Goal: Task Accomplishment & Management: Use online tool/utility

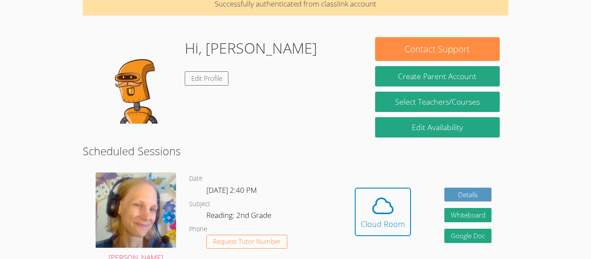
scroll to position [45, 0]
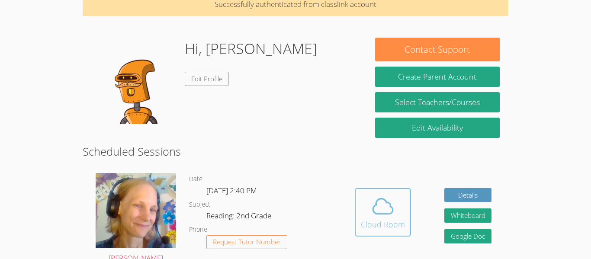
click at [389, 195] on icon at bounding box center [383, 206] width 24 height 24
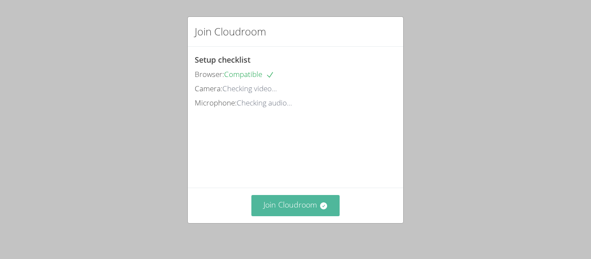
click at [291, 197] on button "Join Cloudroom" at bounding box center [295, 205] width 89 height 21
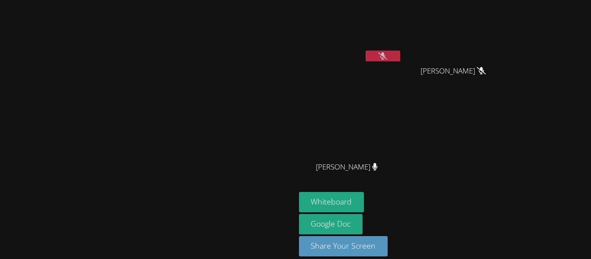
click at [383, 161] on div "ANGEL ROMERO" at bounding box center [350, 174] width 103 height 35
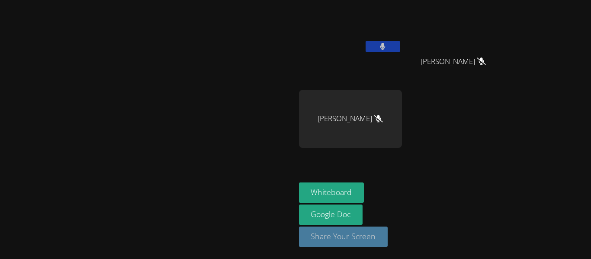
click at [388, 230] on button "Share Your Screen" at bounding box center [343, 237] width 89 height 20
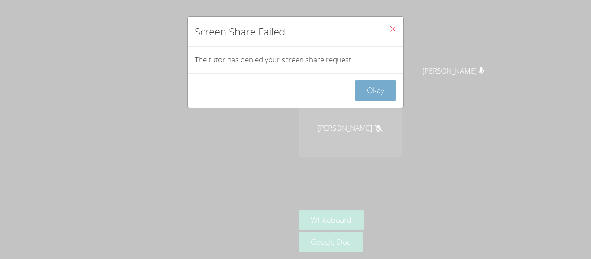
click at [375, 88] on button "Okay" at bounding box center [376, 90] width 42 height 20
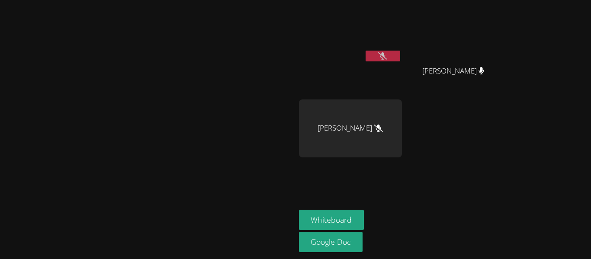
drag, startPoint x: 375, startPoint y: 88, endPoint x: 383, endPoint y: 108, distance: 21.0
click at [383, 108] on aside "JONAS VALLE MILA’VAE TAVAREZ MILA’VAE TAVAREZ ANGEL ROMERO Whiteboard Google Doc" at bounding box center [403, 129] width 216 height 259
click at [479, 96] on div "JONAS VALLE MILA’VAE TAVAREZ MILA’VAE TAVAREZ ANGEL ROMERO" at bounding box center [403, 97] width 209 height 189
click at [495, 74] on div "MILA’VAE TAVAREZ" at bounding box center [456, 78] width 103 height 35
drag, startPoint x: 497, startPoint y: 71, endPoint x: 571, endPoint y: 69, distance: 73.6
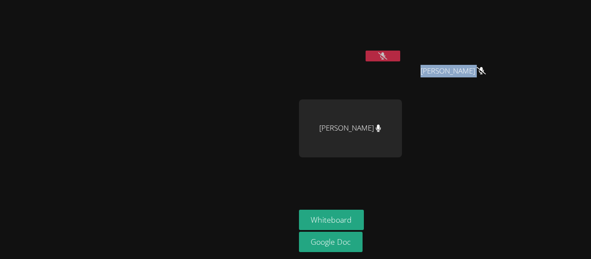
click at [508, 69] on div "MILA’VAE TAVAREZ" at bounding box center [456, 78] width 103 height 35
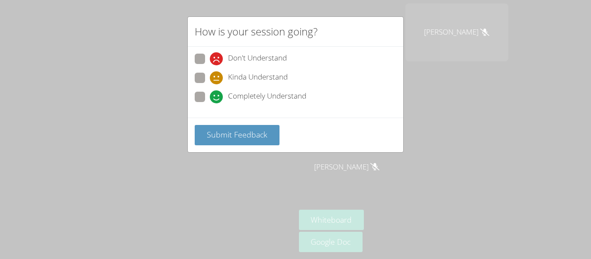
click at [235, 80] on span "Kinda Understand" at bounding box center [258, 77] width 60 height 13
click at [217, 80] on input "Kinda Understand" at bounding box center [213, 76] width 7 height 7
radio input "true"
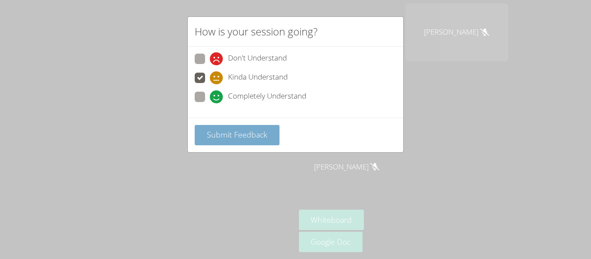
click at [244, 130] on span "Submit Feedback" at bounding box center [237, 134] width 61 height 10
